Goal: Information Seeking & Learning: Learn about a topic

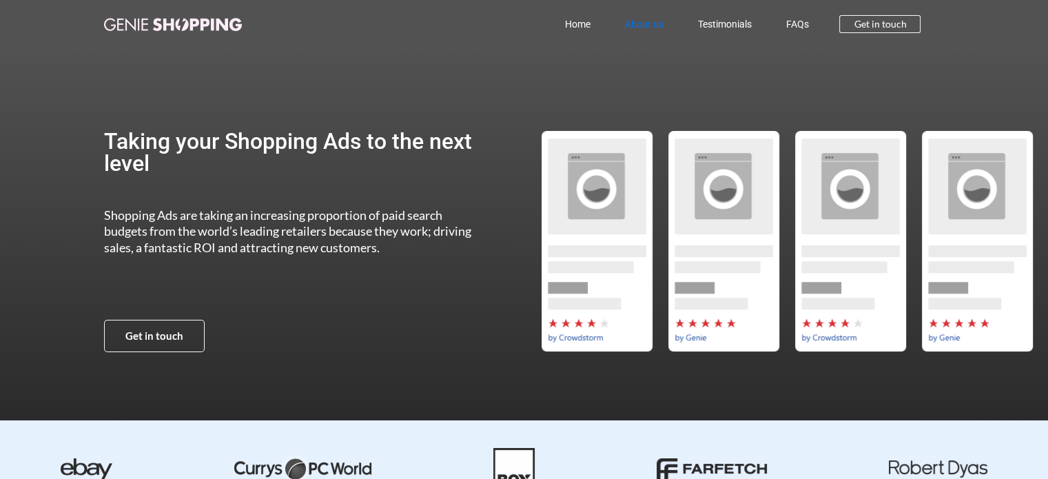
click at [649, 22] on link "About us" at bounding box center [643, 24] width 73 height 32
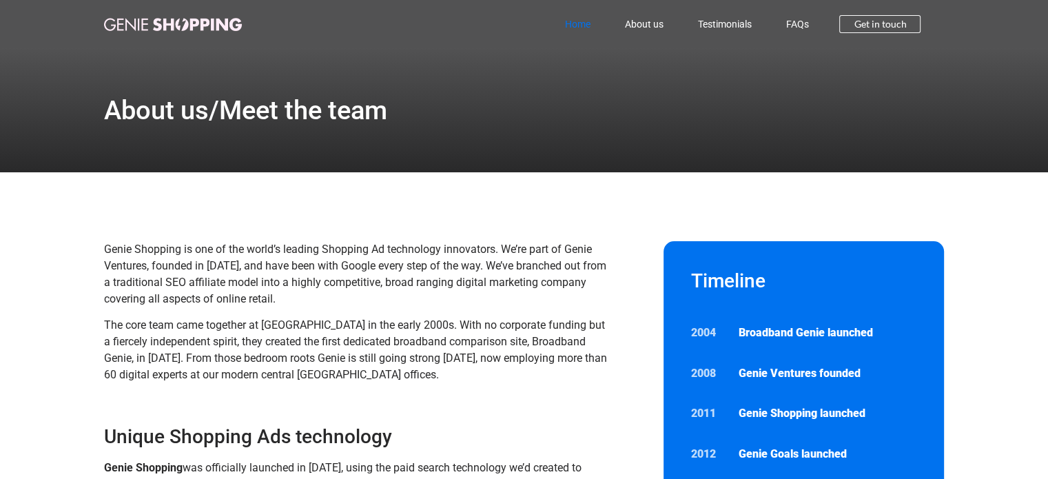
click at [576, 21] on link "Home" at bounding box center [577, 24] width 60 height 32
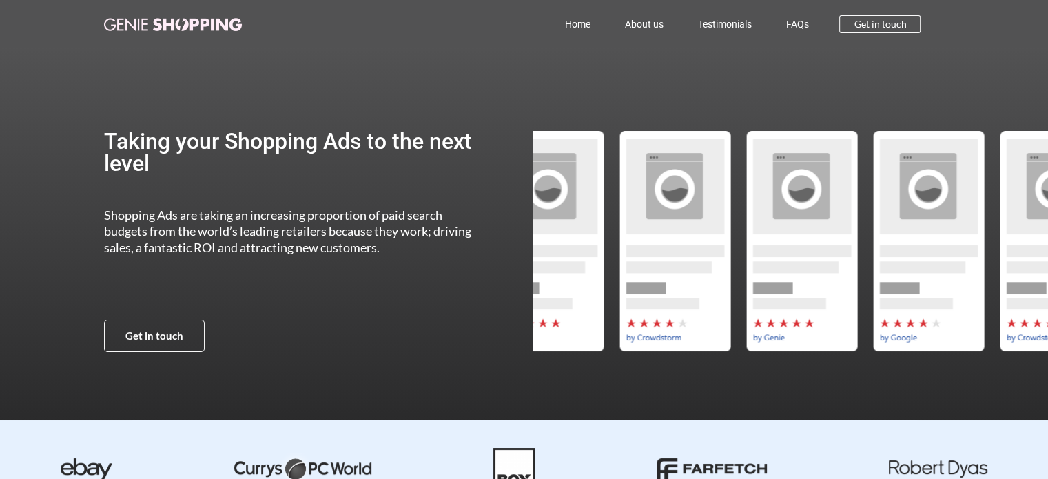
click at [488, 301] on div "Taking your Shopping Ads to the next level Shopping Ads are taking an increasin…" at bounding box center [524, 241] width 840 height 386
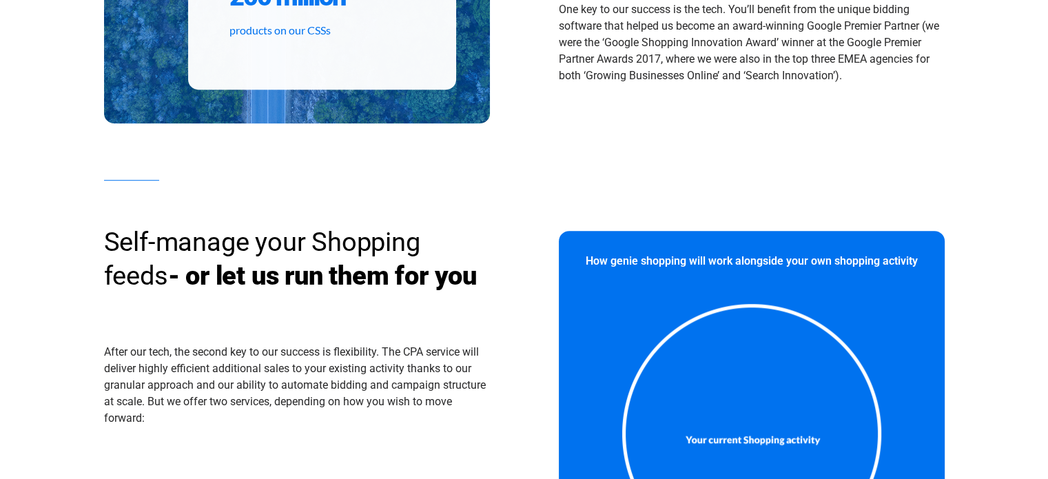
scroll to position [897, 0]
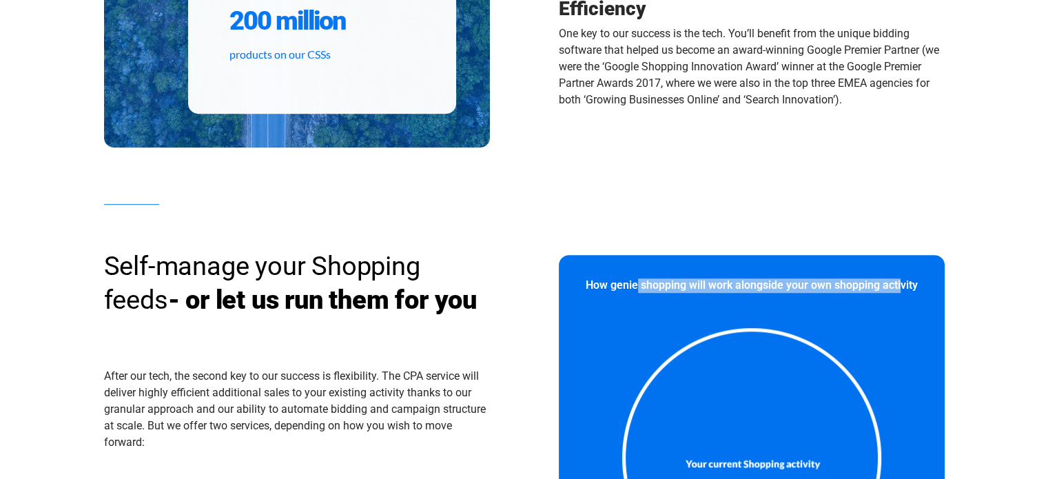
drag, startPoint x: 877, startPoint y: 302, endPoint x: 629, endPoint y: 302, distance: 247.2
click at [630, 293] on p "How genie shopping will work alongside your own shopping activity" at bounding box center [751, 285] width 360 height 14
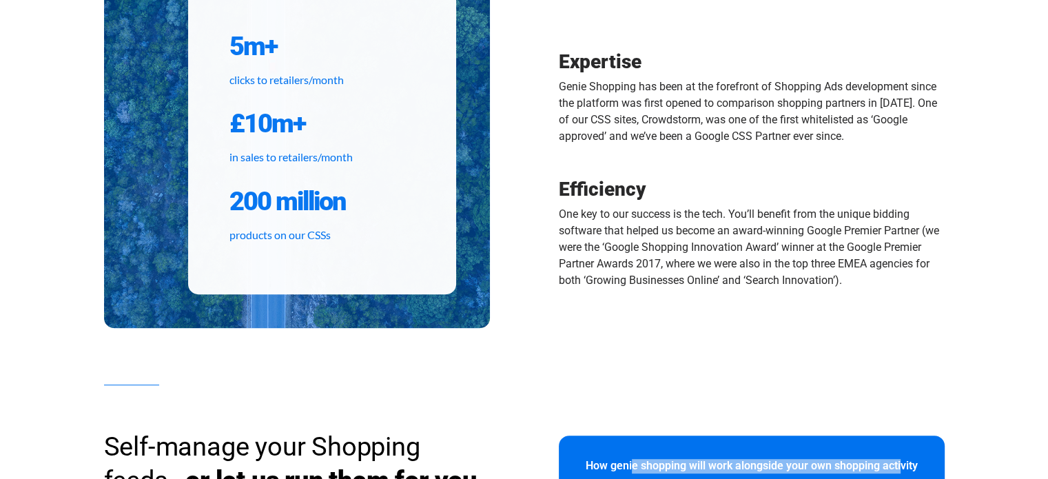
scroll to position [690, 0]
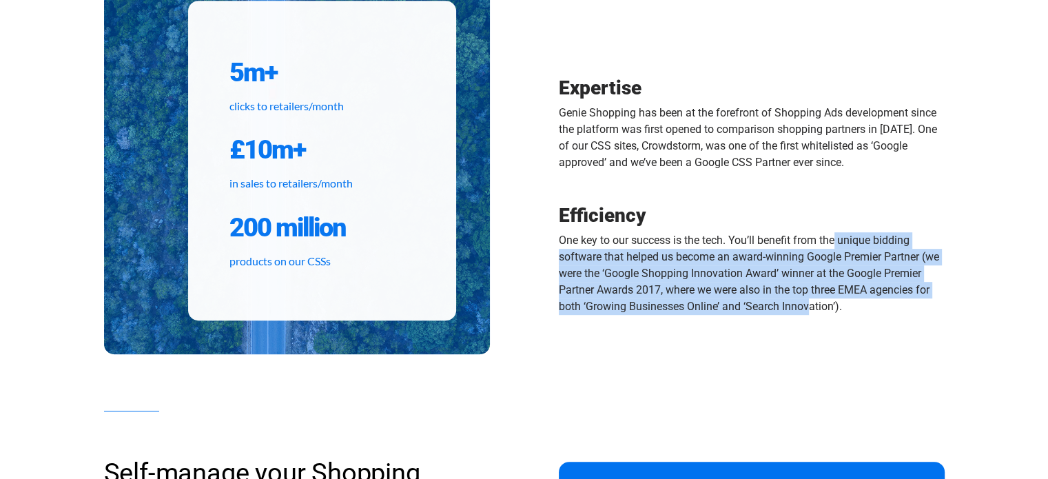
drag, startPoint x: 798, startPoint y: 238, endPoint x: 775, endPoint y: 317, distance: 82.2
click at [775, 317] on div "Efficiency One key to our success is the tech. You’ll benefit from the unique b…" at bounding box center [752, 267] width 386 height 135
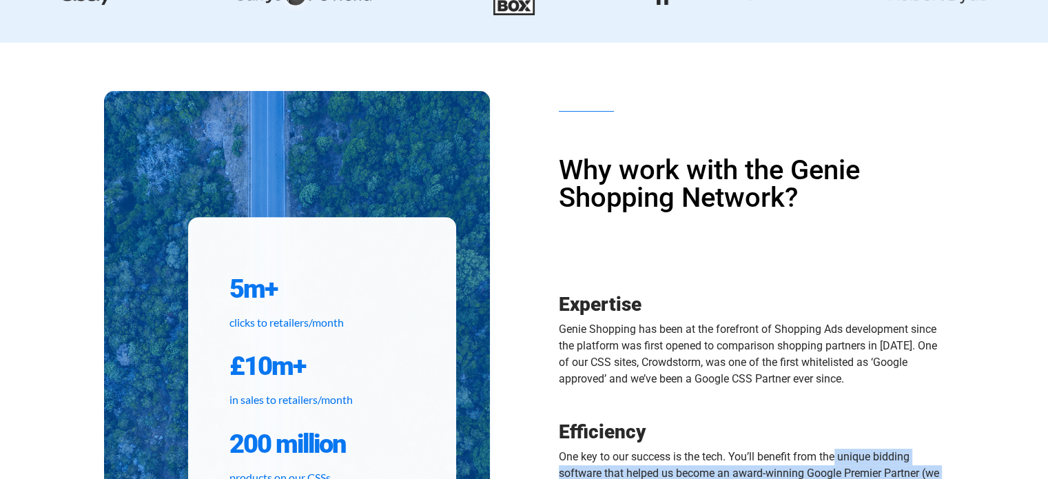
scroll to position [415, 0]
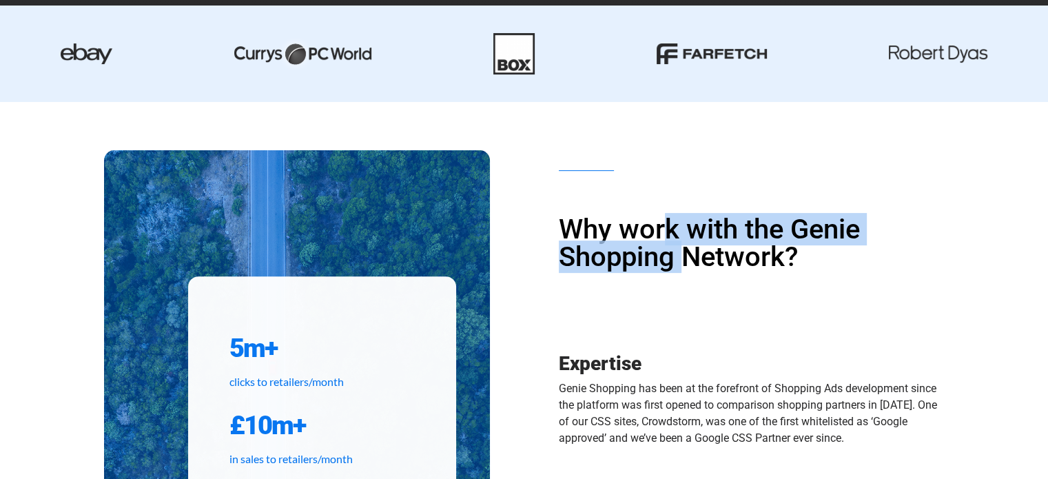
drag, startPoint x: 669, startPoint y: 233, endPoint x: 692, endPoint y: 310, distance: 80.6
click at [692, 306] on div "Why work with the Genie Shopping Network?" at bounding box center [752, 278] width 386 height 124
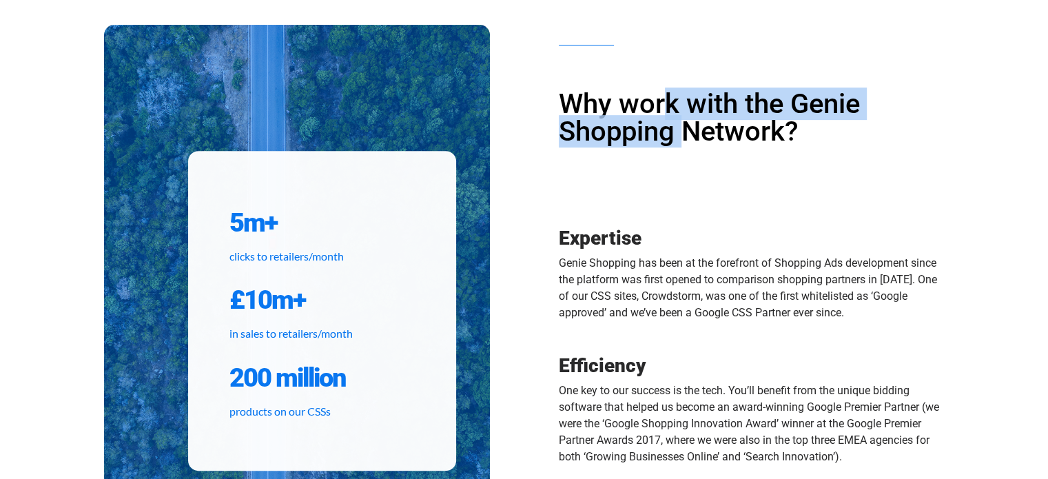
scroll to position [552, 0]
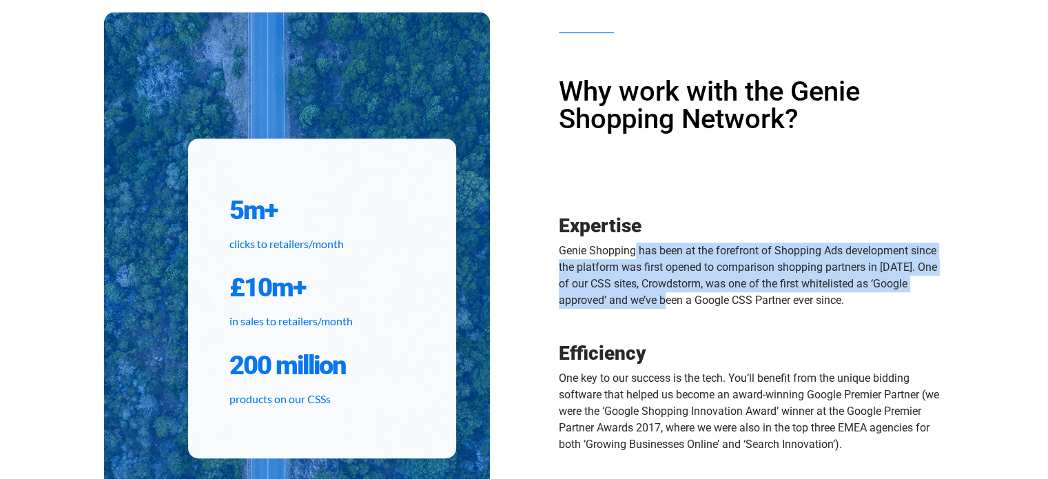
drag, startPoint x: 595, startPoint y: 242, endPoint x: 646, endPoint y: 310, distance: 85.1
click at [646, 310] on div "Expertise Genie Shopping has been at the forefront of Shopping Ads development …" at bounding box center [752, 270] width 386 height 118
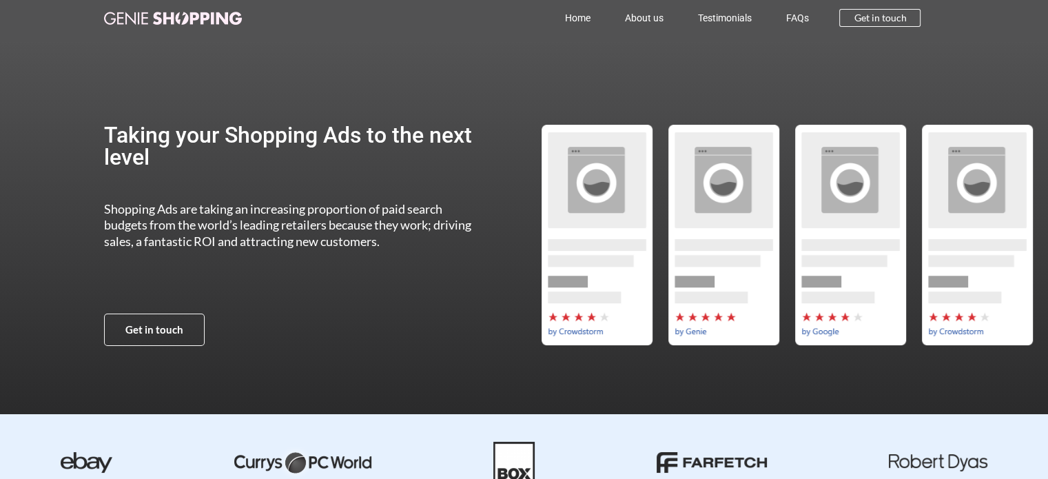
scroll to position [0, 0]
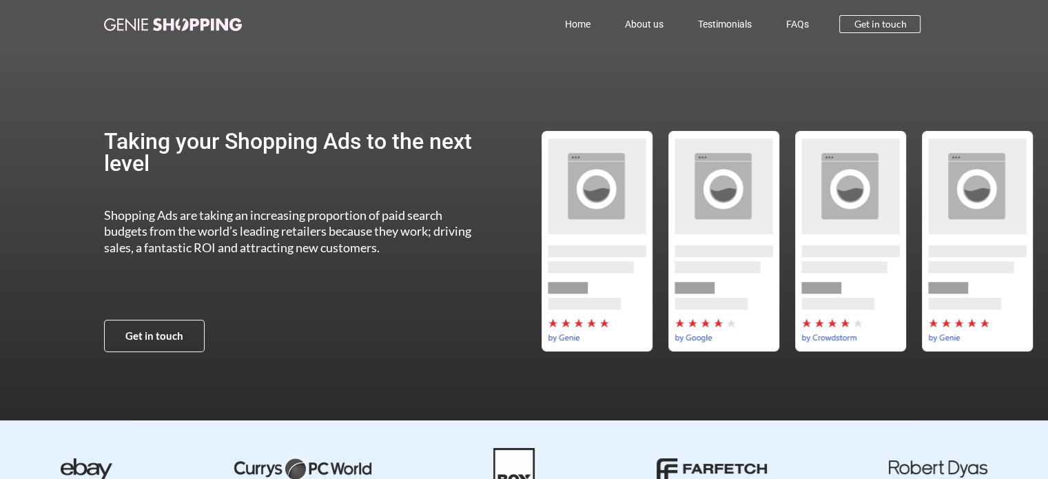
click at [233, 57] on div "Taking your Shopping Ads to the next level Shopping Ads are taking an increasin…" at bounding box center [294, 241] width 381 height 386
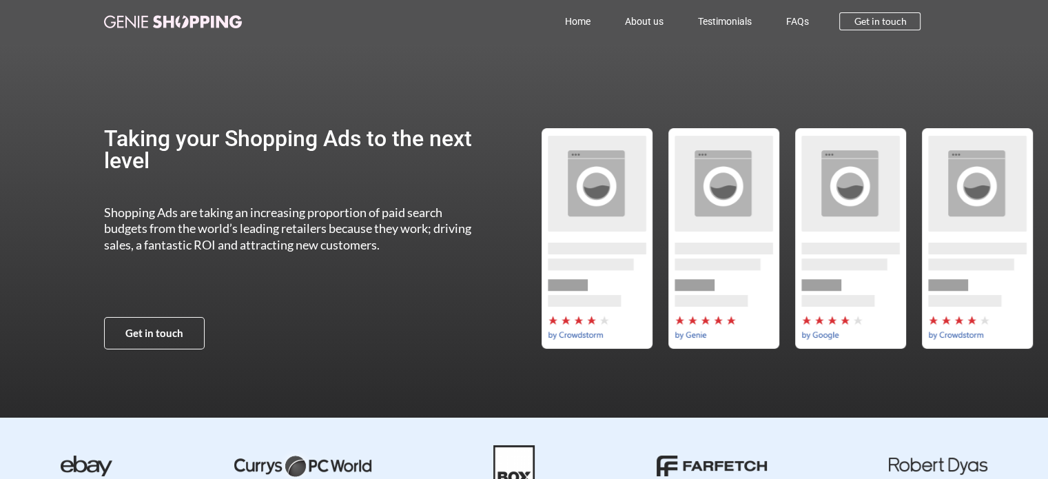
scroll to position [1, 0]
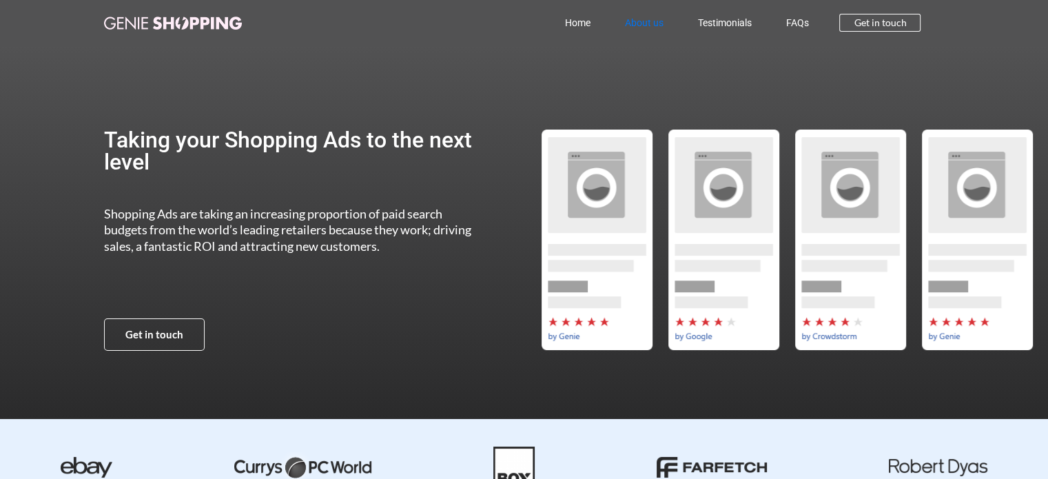
click at [647, 22] on link "About us" at bounding box center [643, 23] width 73 height 32
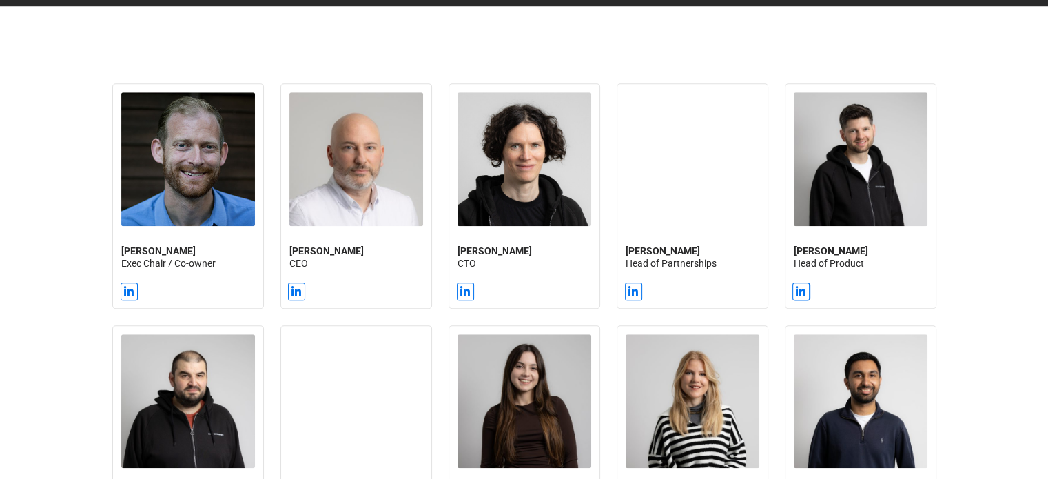
scroll to position [1157, 0]
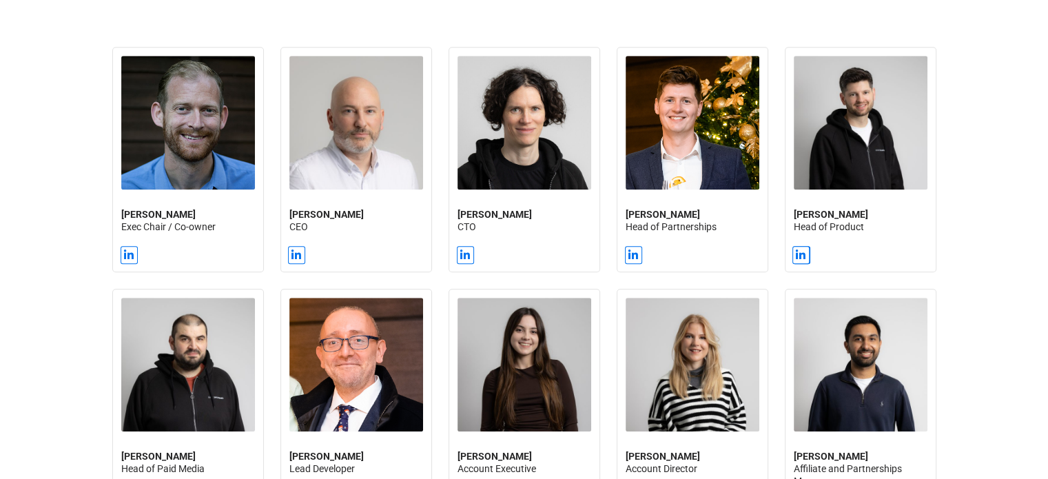
drag, startPoint x: 0, startPoint y: 0, endPoint x: 1045, endPoint y: 233, distance: 1070.5
click at [1045, 233] on html "Home About us Testimonials FAQs Home About us Testimonials FAQs Get in touch Ab…" at bounding box center [524, 99] width 1048 height 2512
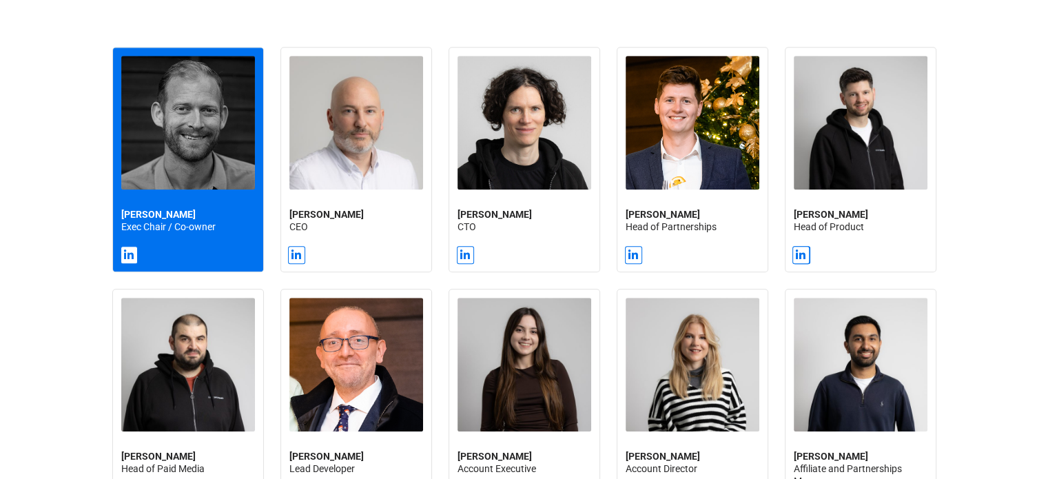
click at [168, 209] on strong "[PERSON_NAME]" at bounding box center [158, 214] width 74 height 11
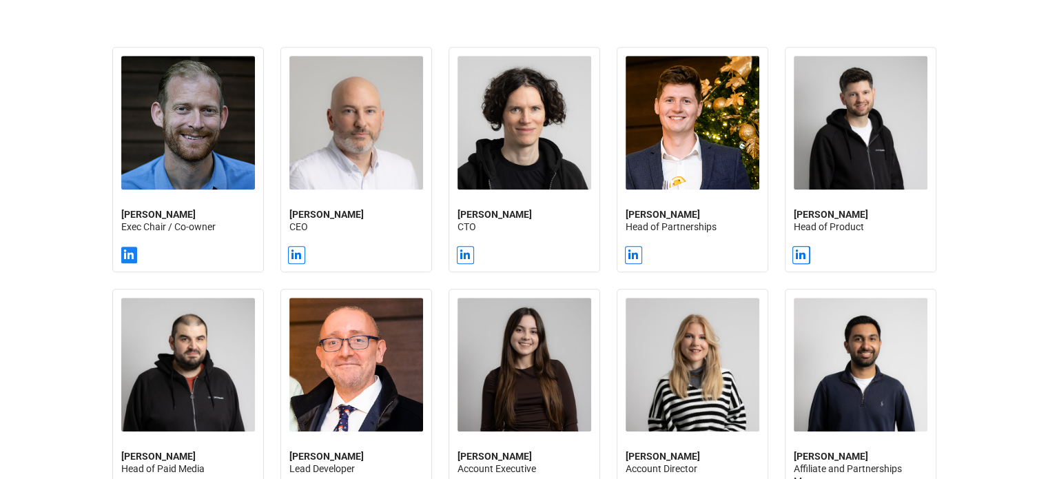
click at [127, 256] on icon at bounding box center [128, 254] width 11 height 11
